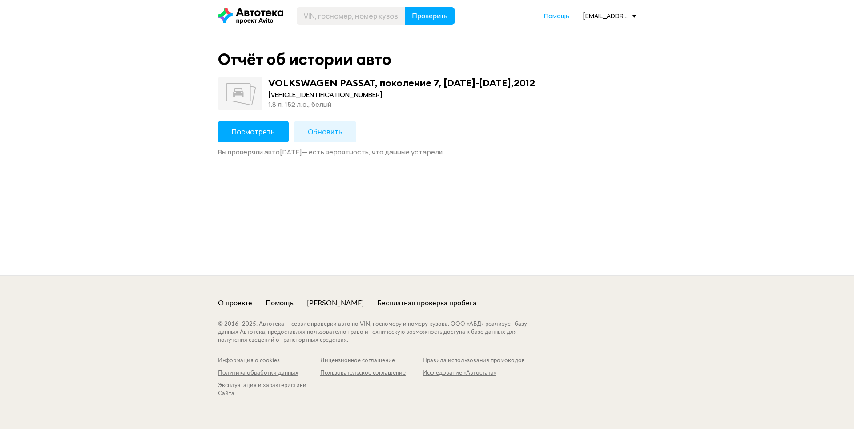
click at [223, 133] on button "Посмотреть" at bounding box center [253, 131] width 71 height 21
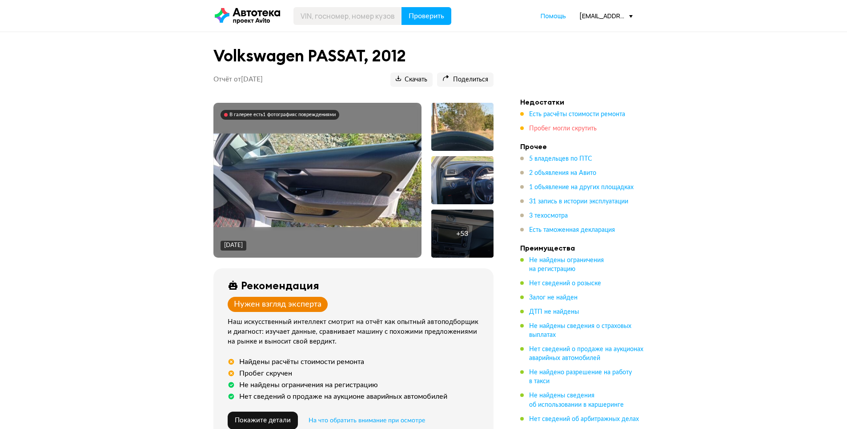
click at [578, 126] on span "Пробег могли скрутить" at bounding box center [563, 128] width 68 height 6
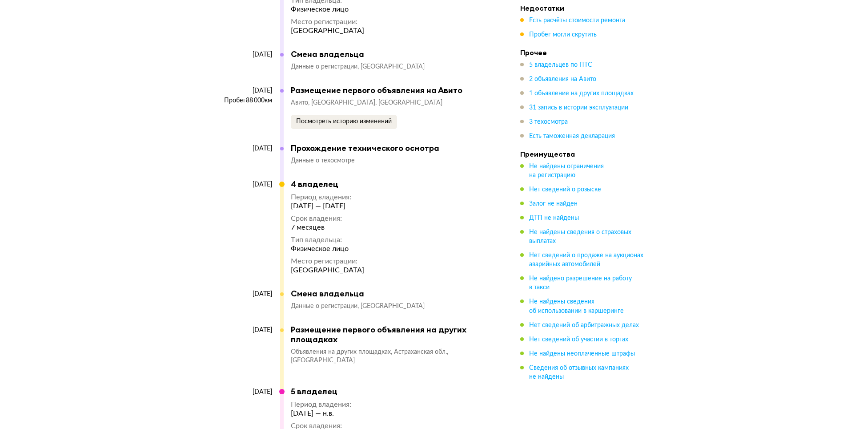
scroll to position [4711, 0]
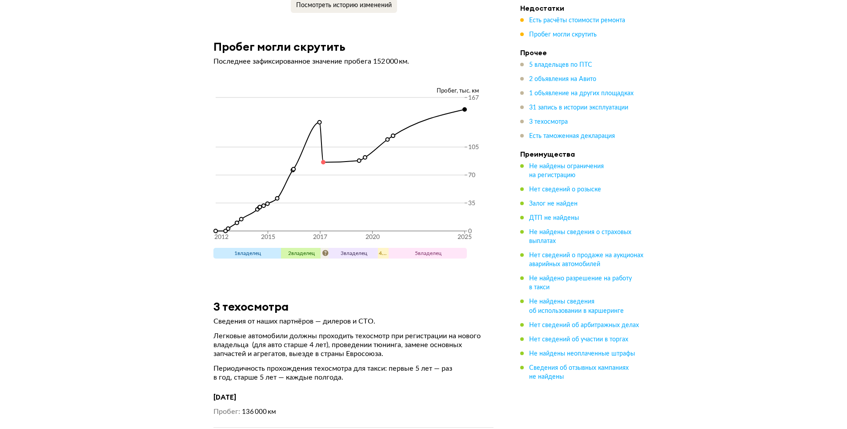
click at [560, 27] on ul "Есть расчёты стоимости ремонта Пробег могли скрутить" at bounding box center [582, 27] width 125 height 23
click at [561, 32] on span "Пробег могли скрутить" at bounding box center [563, 35] width 68 height 6
click at [567, 36] on span "Пробег могли скрутить" at bounding box center [563, 35] width 68 height 6
click at [554, 34] on span "Пробег могли скрутить" at bounding box center [563, 35] width 68 height 6
click at [554, 25] on span "Есть расчёты стоимости ремонта" at bounding box center [577, 20] width 96 height 9
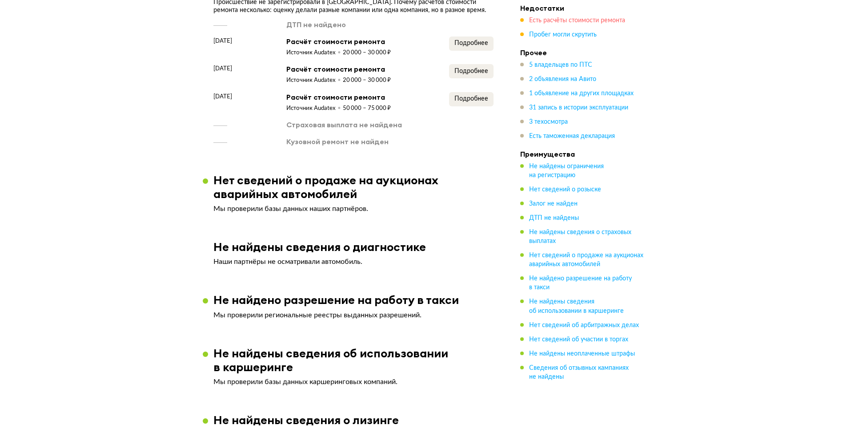
scroll to position [1278, 0]
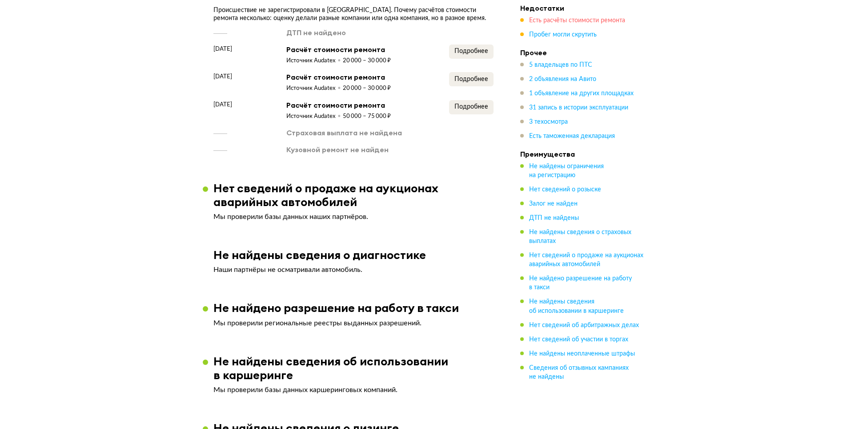
click at [554, 20] on span "Есть расчёты стоимости ремонта" at bounding box center [577, 20] width 96 height 6
click at [477, 50] on span "Подробнее" at bounding box center [472, 51] width 34 height 6
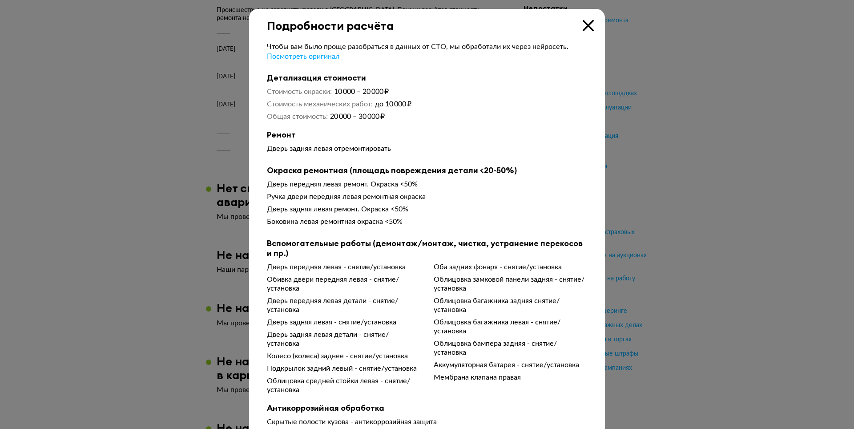
click at [583, 24] on icon at bounding box center [588, 25] width 11 height 11
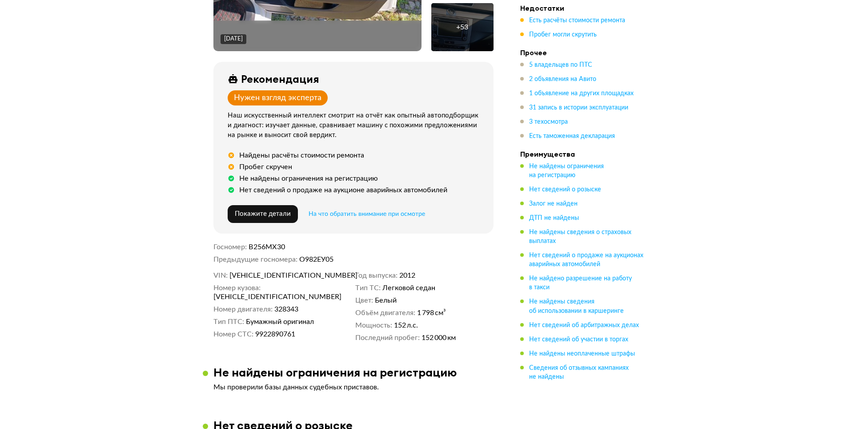
scroll to position [222, 0]
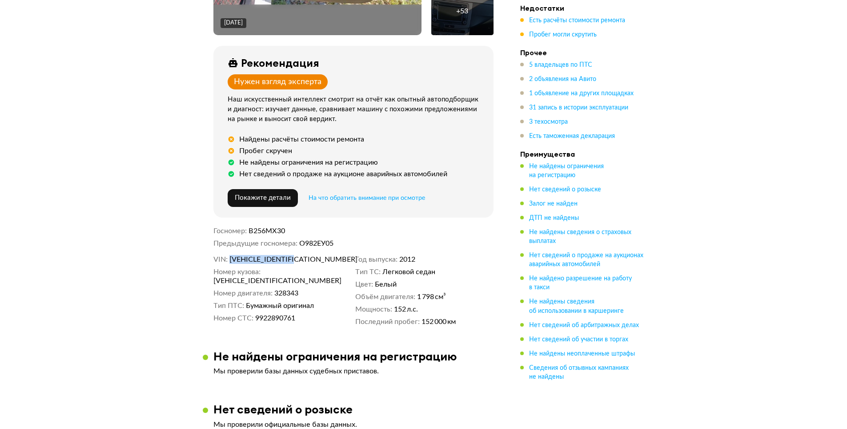
drag, startPoint x: 294, startPoint y: 269, endPoint x: 229, endPoint y: 259, distance: 65.6
click at [229, 259] on dd "[VEHICLE_IDENTIFICATION_NUMBER]" at bounding box center [290, 259] width 122 height 9
copy span "[VEHICLE_IDENTIFICATION_NUMBER]"
